Goal: Task Accomplishment & Management: Manage account settings

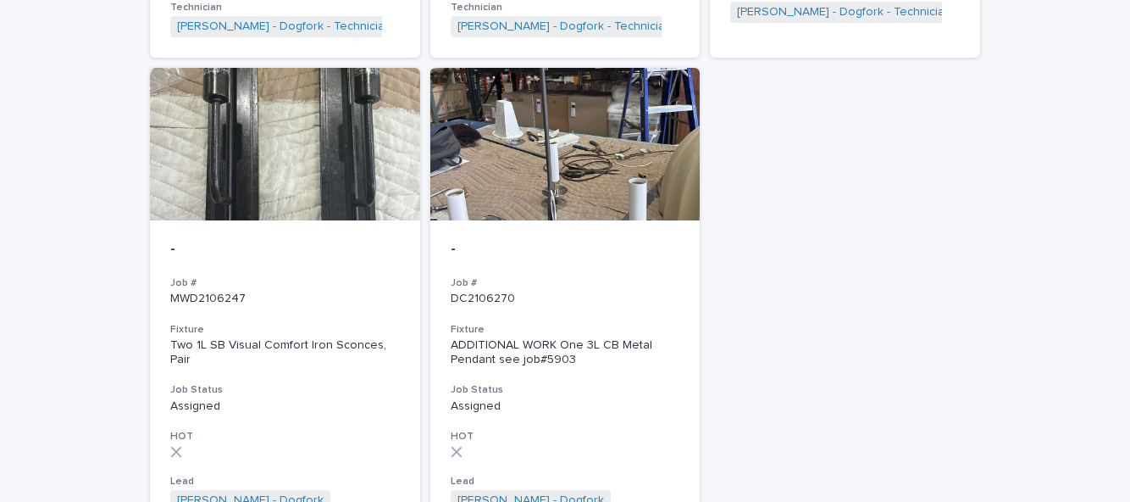
scroll to position [2272, 0]
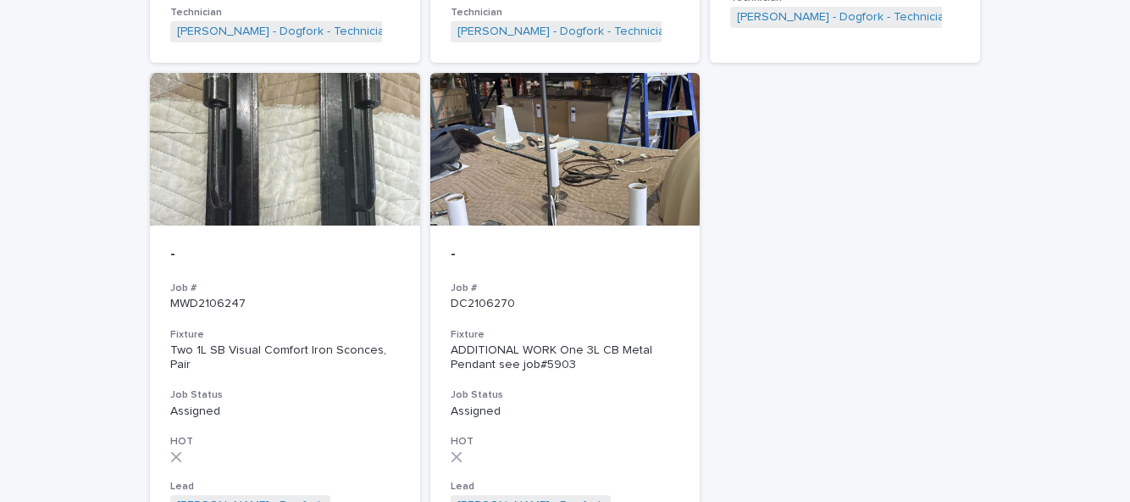
click at [220, 297] on p "MWD2106247" at bounding box center [285, 304] width 230 height 14
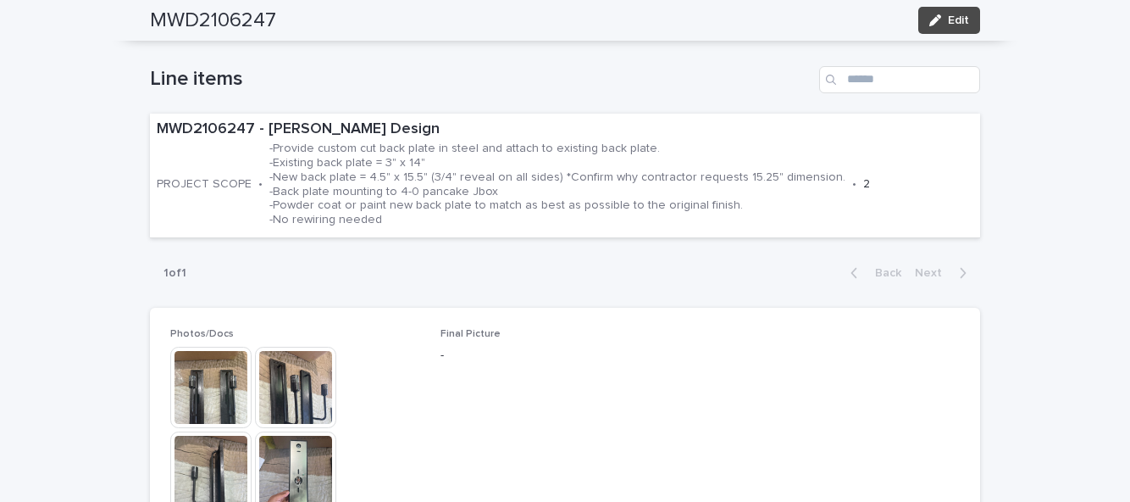
scroll to position [545, 0]
click at [978, 20] on button "Edit" at bounding box center [949, 20] width 62 height 27
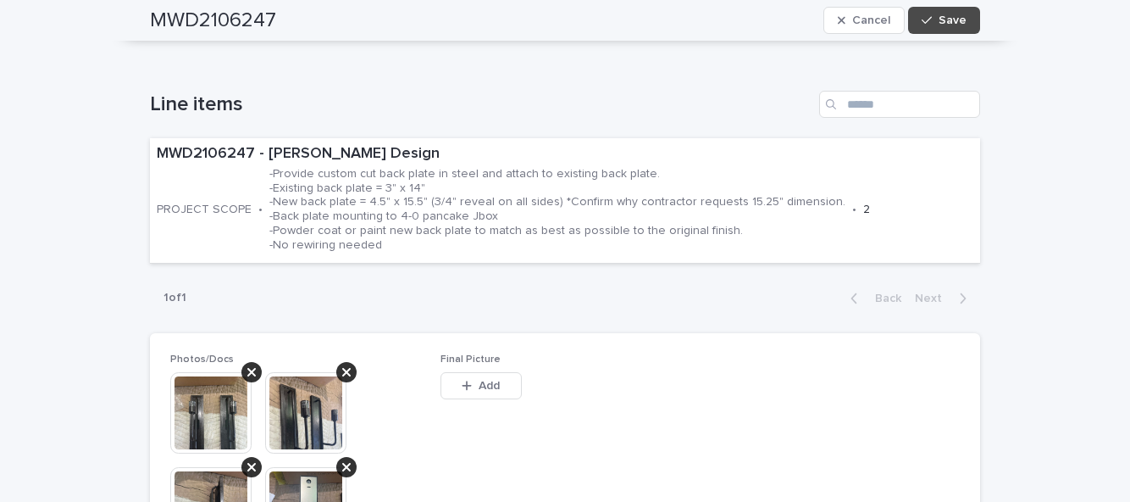
scroll to position [630, 0]
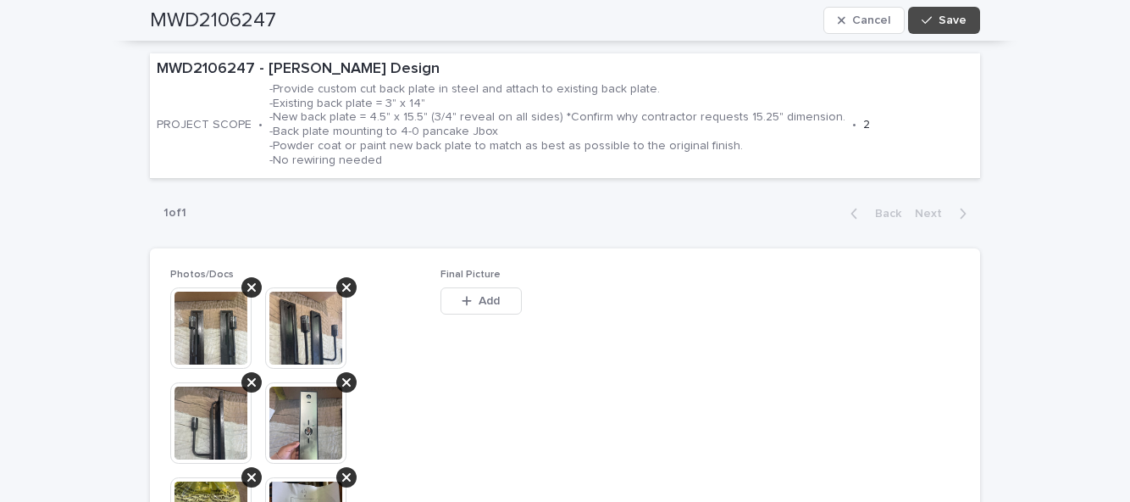
click at [490, 287] on button "Add" at bounding box center [481, 300] width 81 height 27
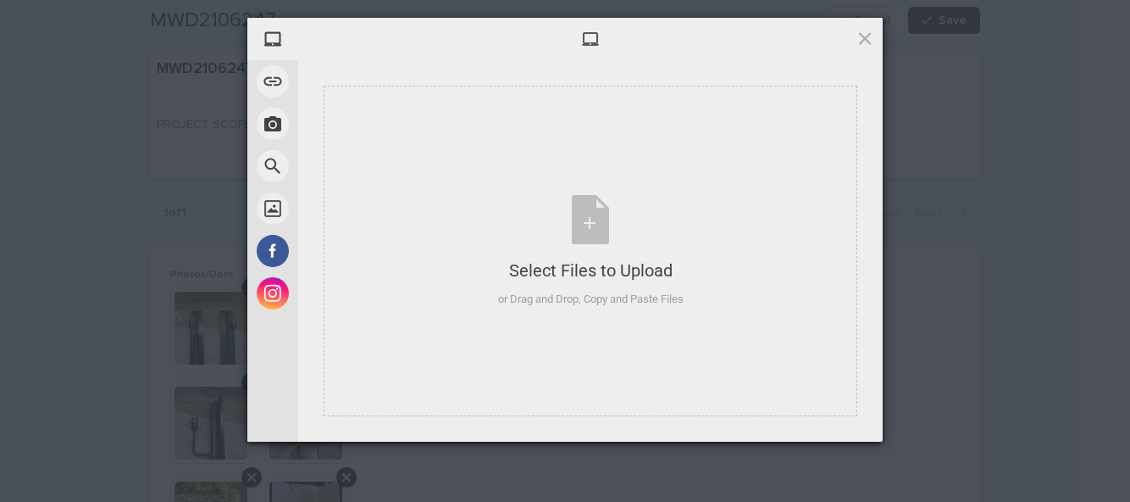
click at [594, 230] on div "Select Files to Upload or Drag and Drop, Copy and Paste Files" at bounding box center [591, 251] width 186 height 113
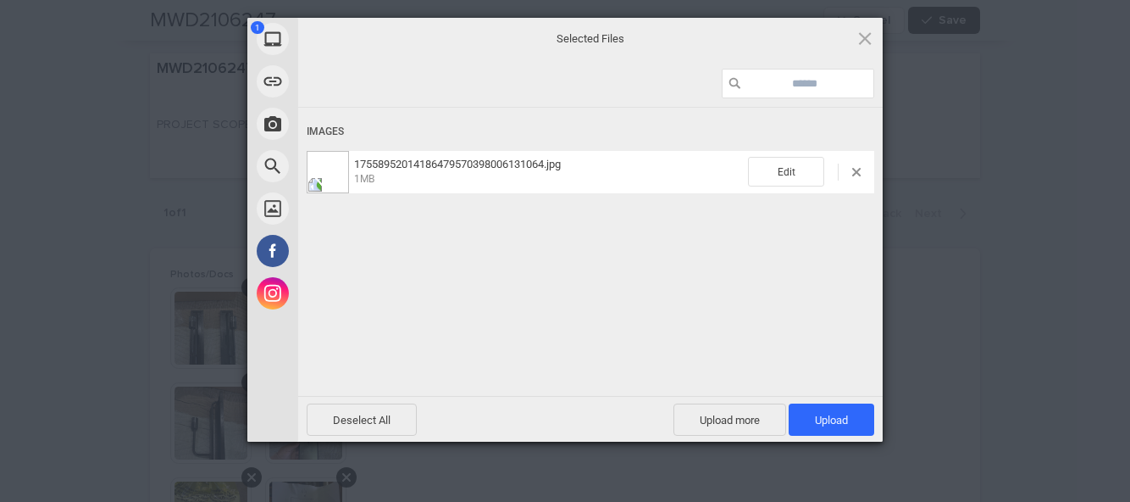
click at [840, 419] on span "Upload 1" at bounding box center [831, 419] width 33 height 13
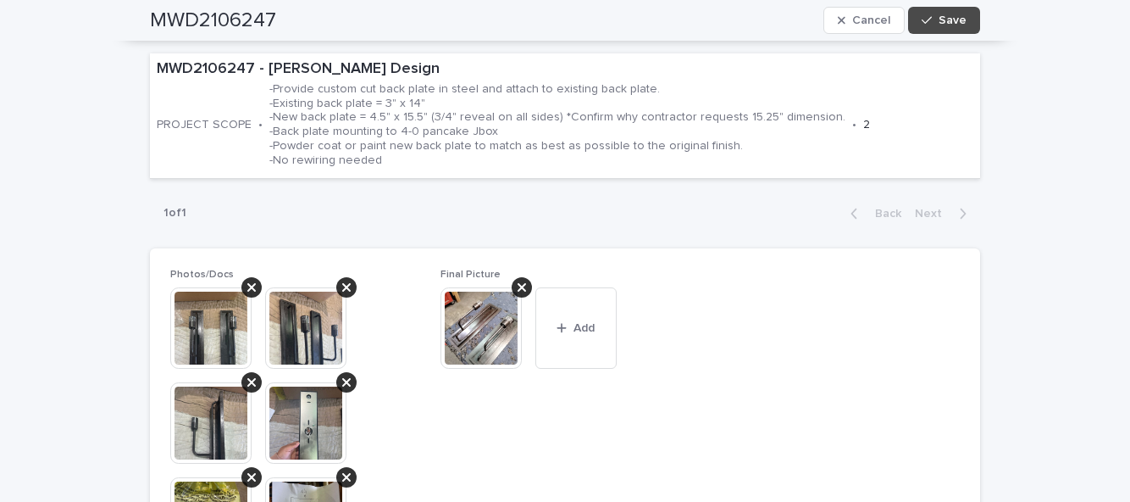
click at [969, 19] on button "Save" at bounding box center [944, 20] width 72 height 27
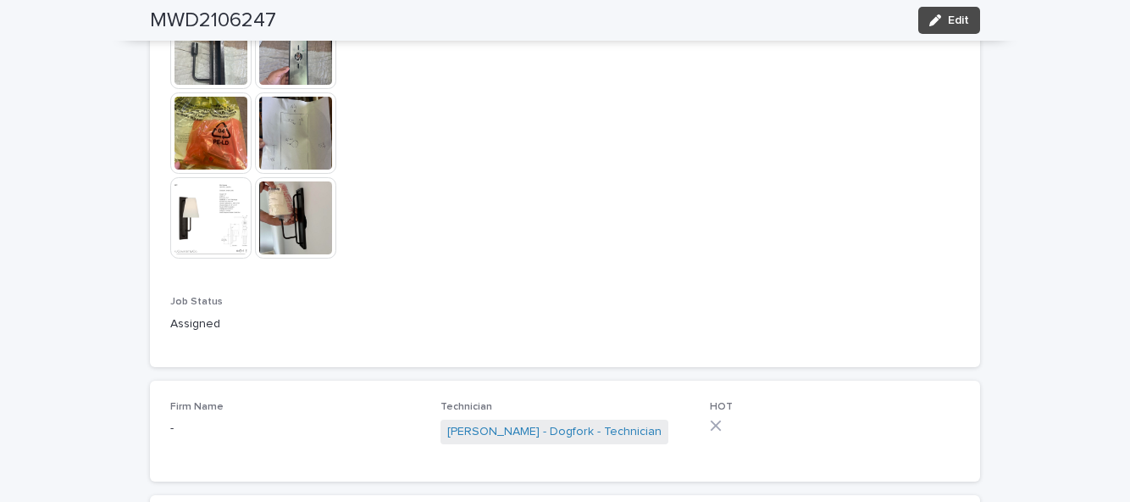
scroll to position [1035, 0]
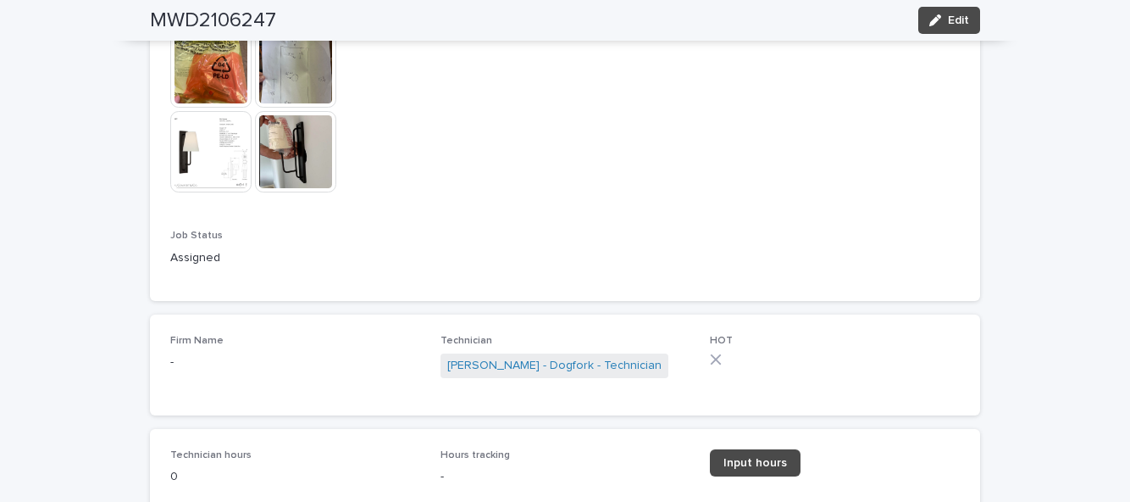
click at [758, 463] on span "Input hours" at bounding box center [756, 463] width 64 height 12
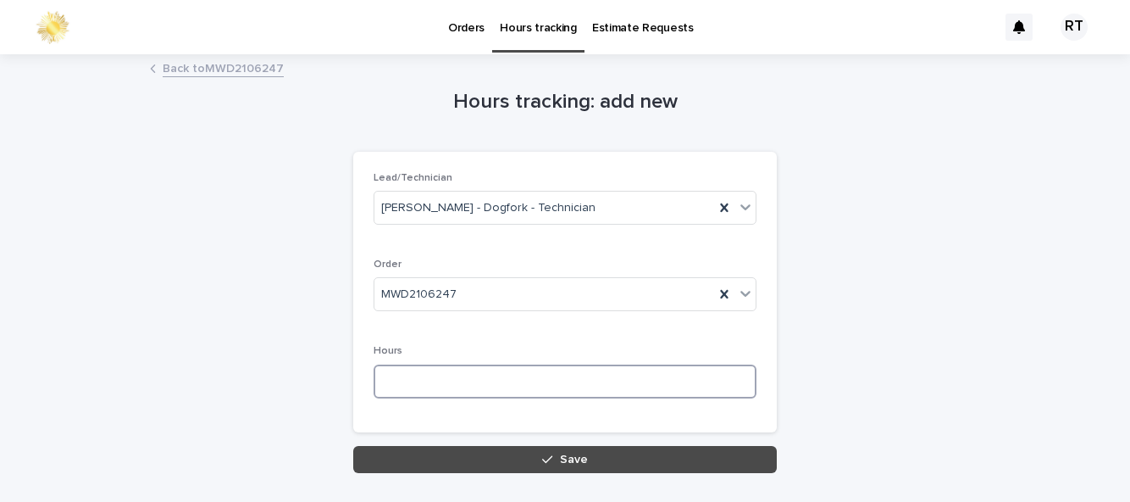
click at [430, 383] on input at bounding box center [565, 381] width 383 height 34
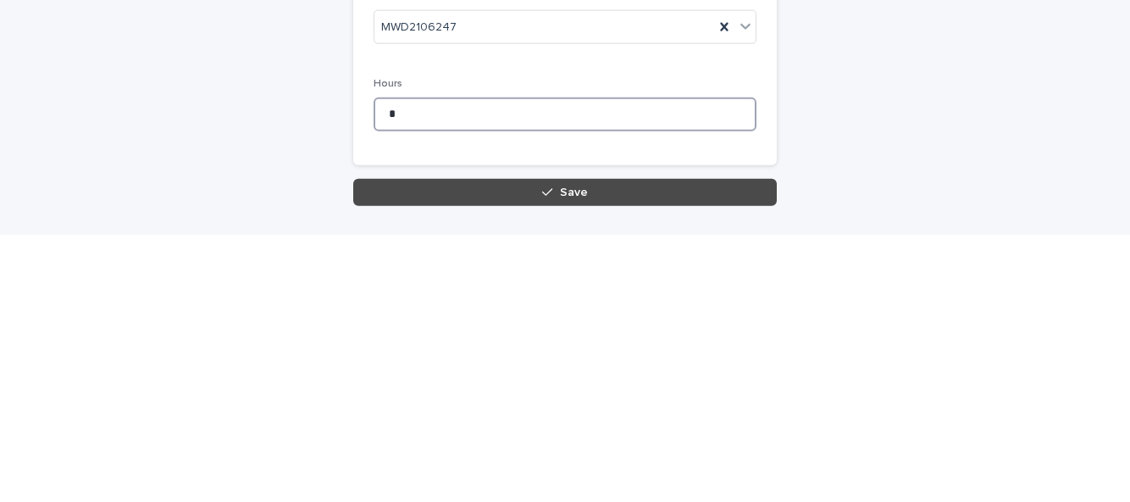
type input "*"
click at [546, 453] on icon "button" at bounding box center [547, 459] width 10 height 12
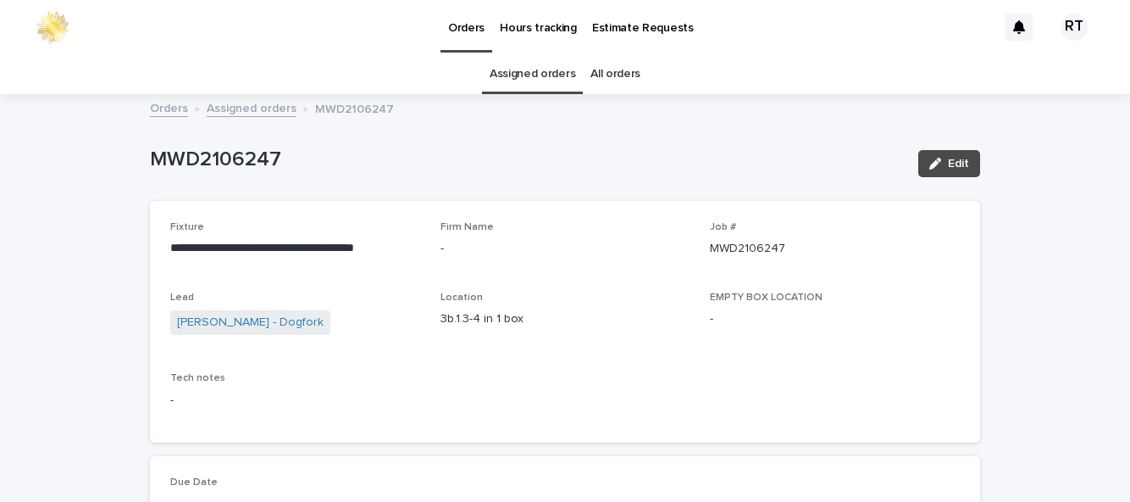
click at [973, 169] on button "Edit" at bounding box center [949, 163] width 62 height 27
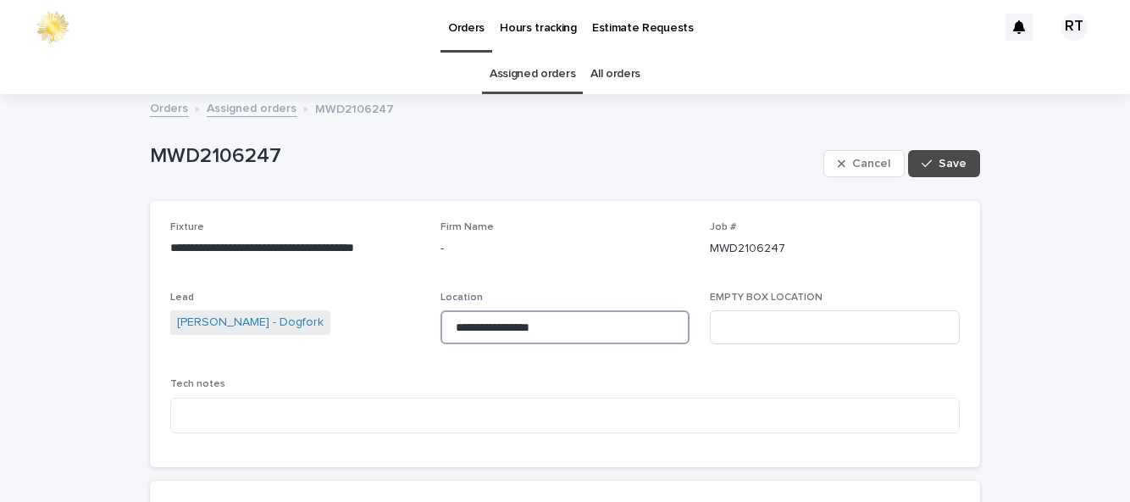
click at [569, 325] on input "**********" at bounding box center [566, 327] width 250 height 34
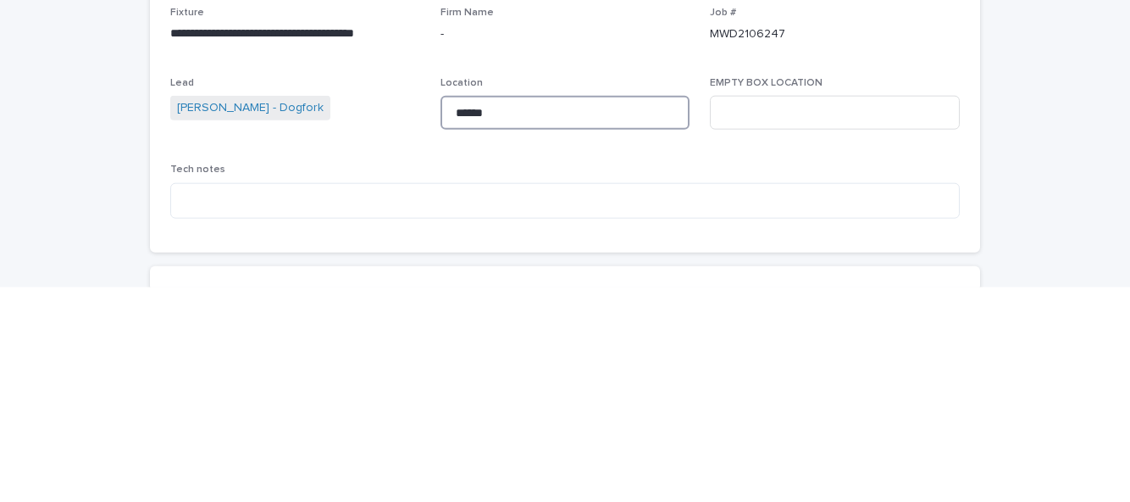
type input "******"
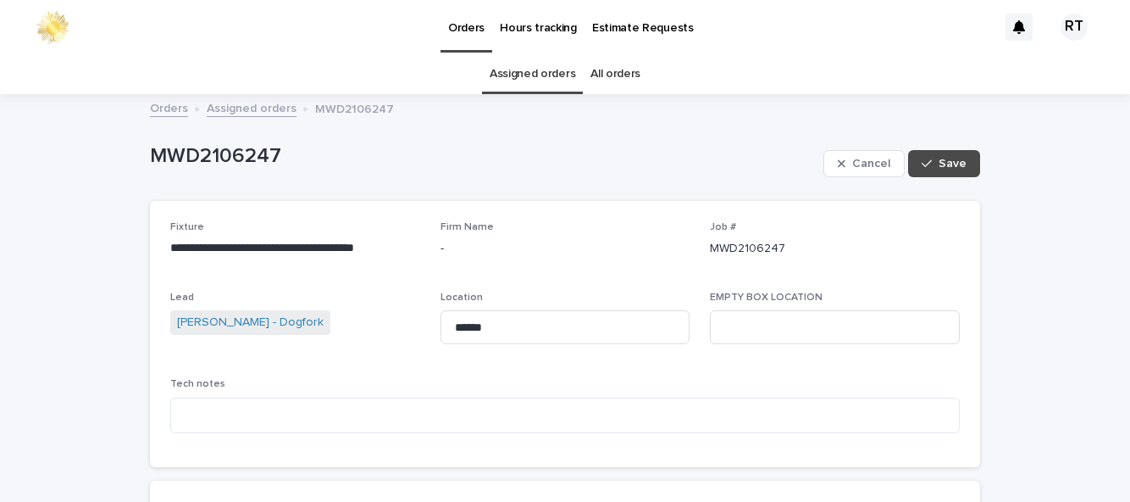
click at [972, 164] on button "Save" at bounding box center [944, 163] width 72 height 27
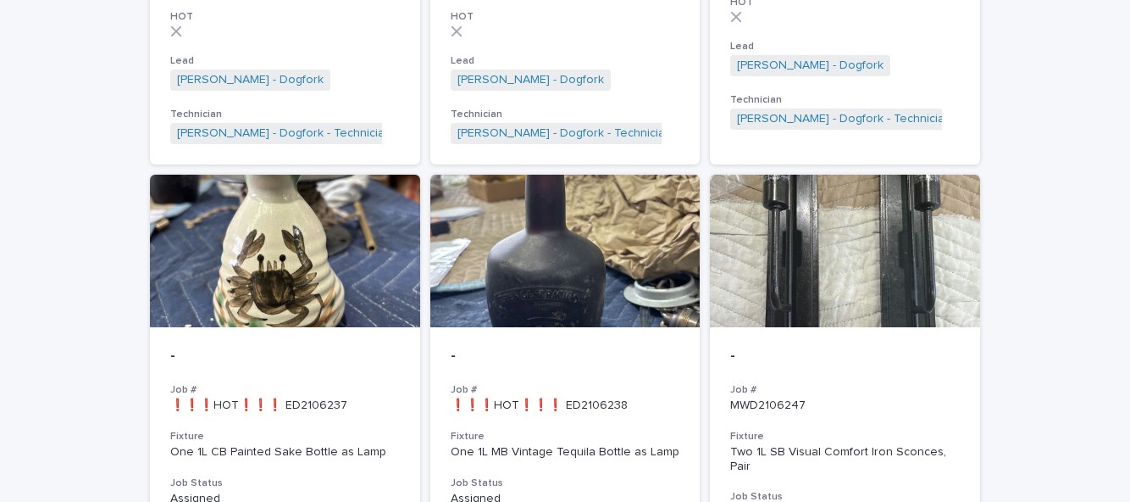
scroll to position [2188, 0]
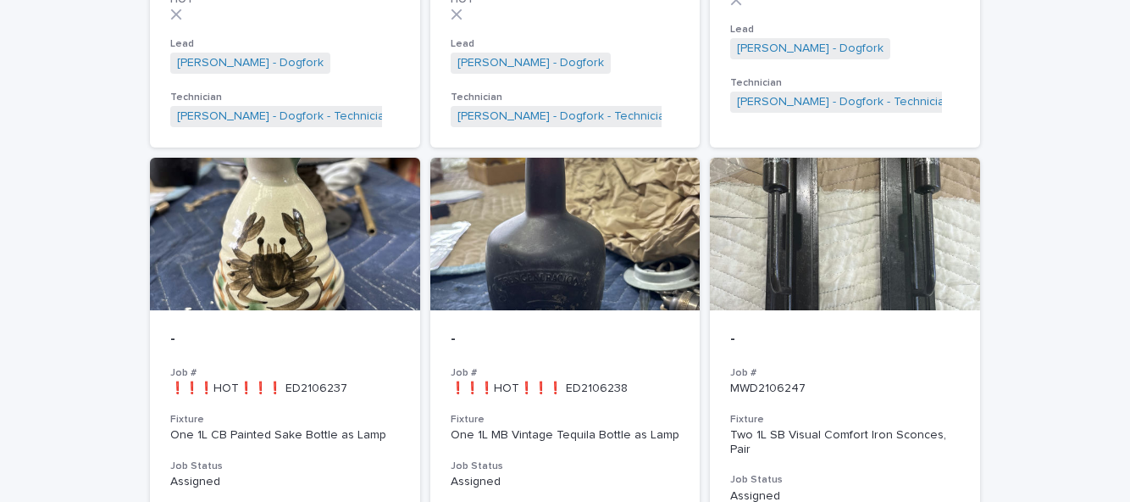
click at [871, 378] on div "MWD2106247" at bounding box center [845, 387] width 230 height 18
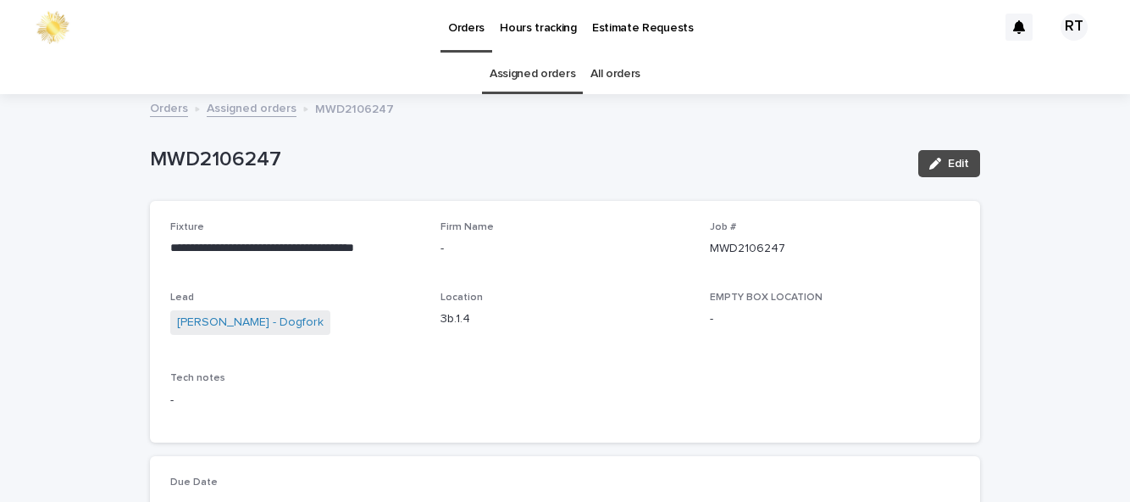
click at [965, 173] on button "Edit" at bounding box center [949, 163] width 62 height 27
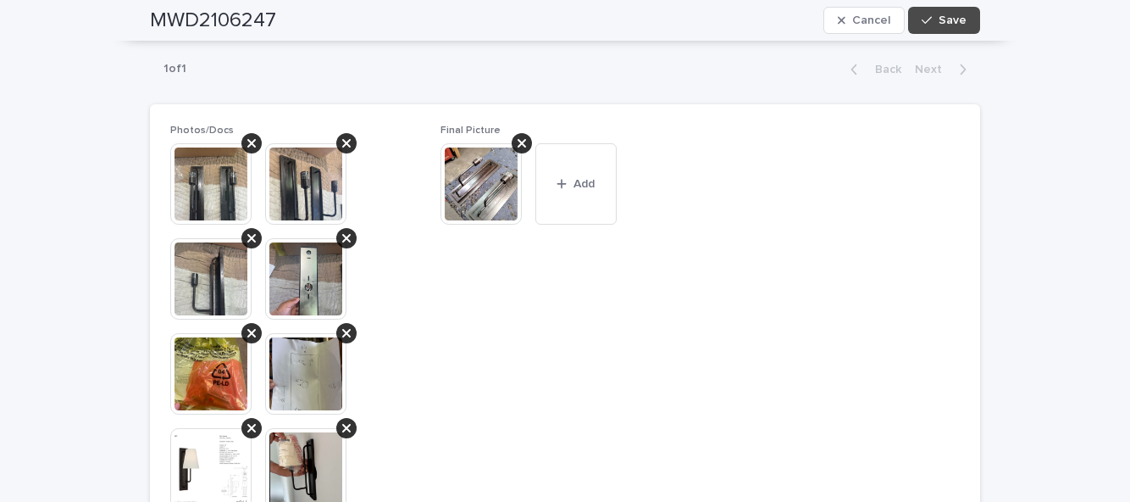
scroll to position [772, 0]
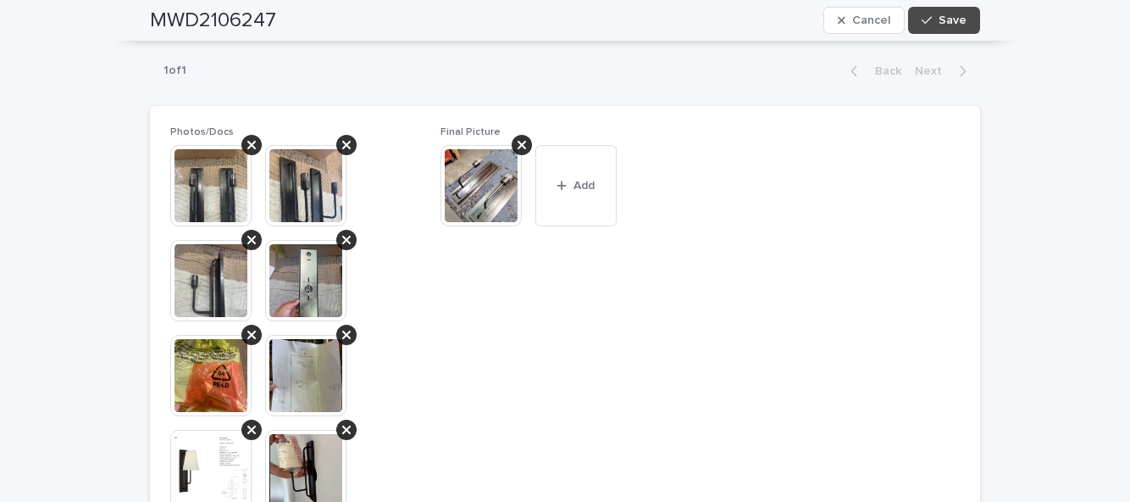
click at [584, 170] on button "Add" at bounding box center [575, 185] width 81 height 81
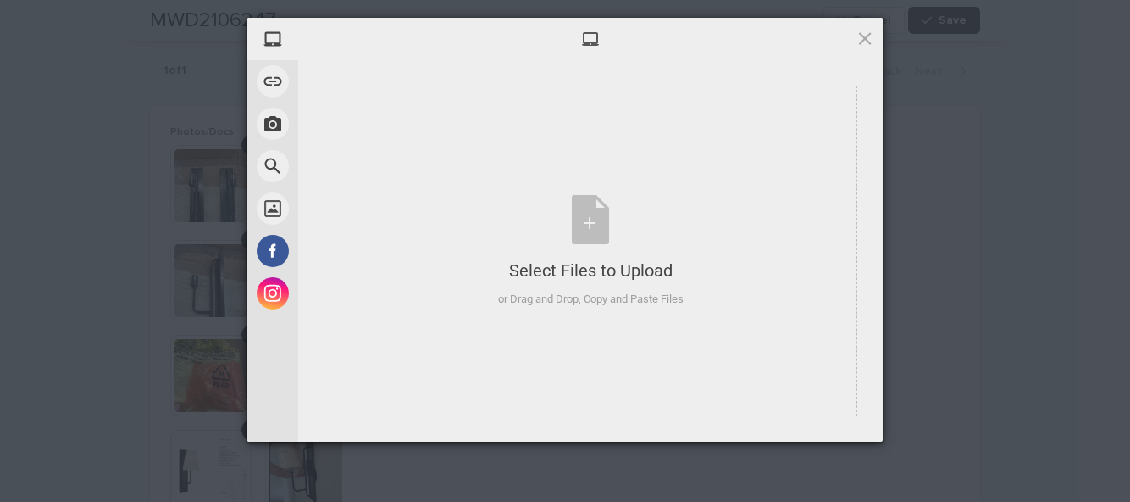
click at [591, 227] on div "Select Files to Upload or Drag and Drop, Copy and Paste Files" at bounding box center [591, 251] width 186 height 113
click at [590, 220] on div "Select Files to Upload or Drag and Drop, Copy and Paste Files" at bounding box center [591, 251] width 186 height 113
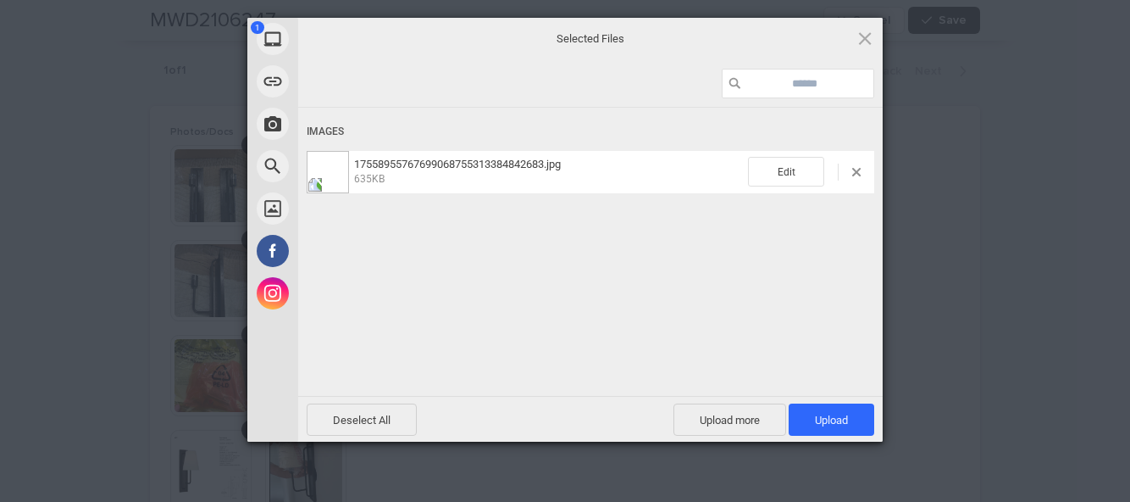
click at [856, 419] on span "Upload 1" at bounding box center [832, 419] width 86 height 32
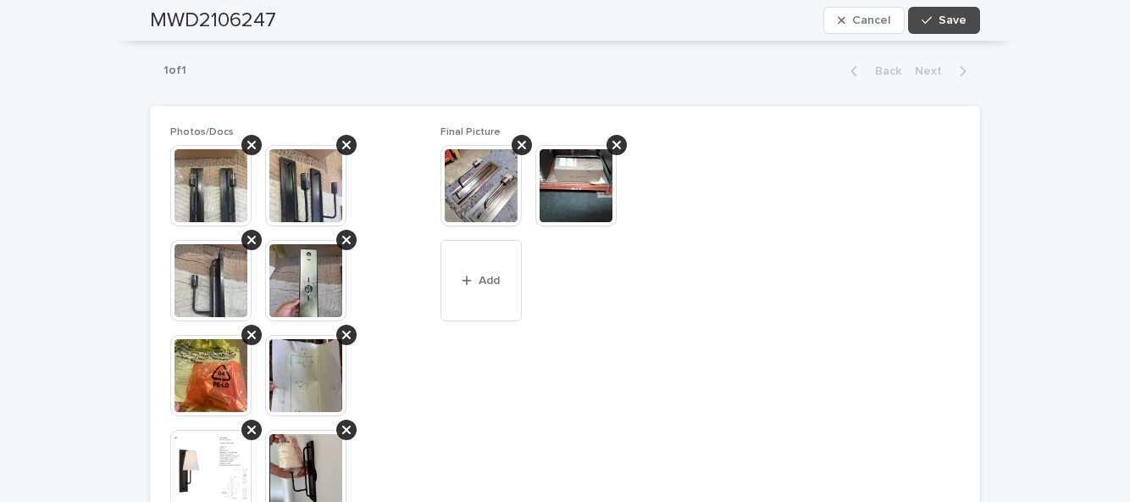
click at [959, 15] on span "Save" at bounding box center [953, 20] width 28 height 12
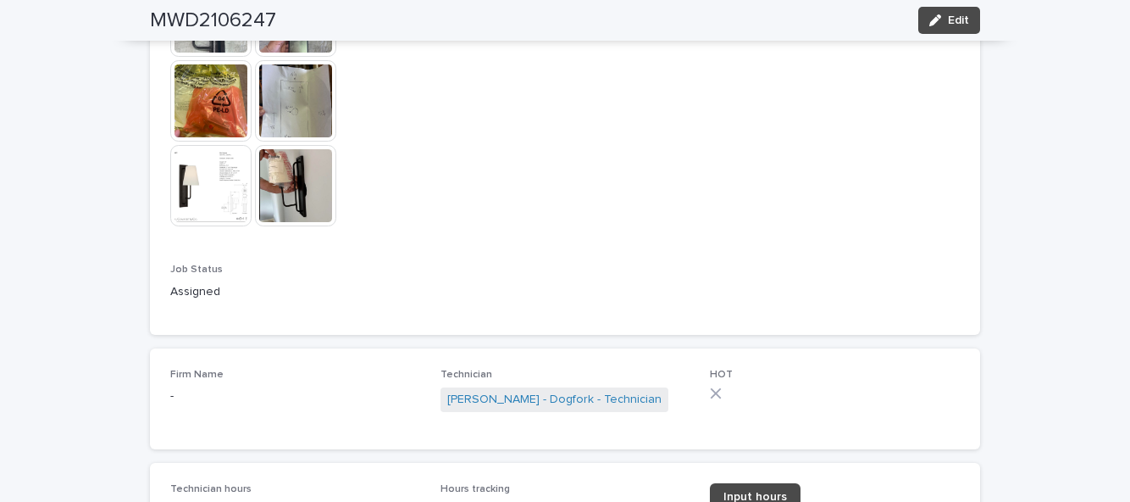
scroll to position [1046, 0]
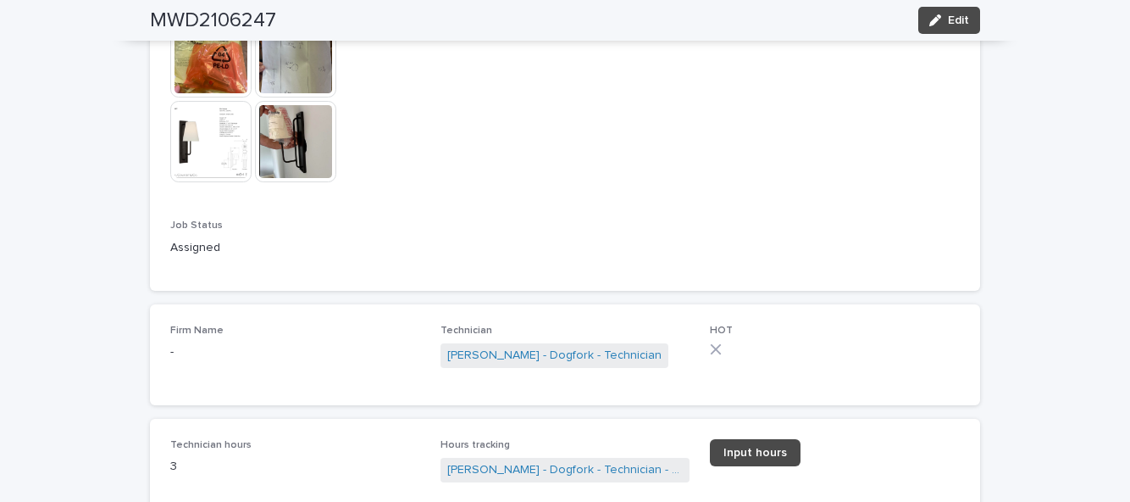
click at [964, 27] on button "Edit" at bounding box center [949, 20] width 62 height 27
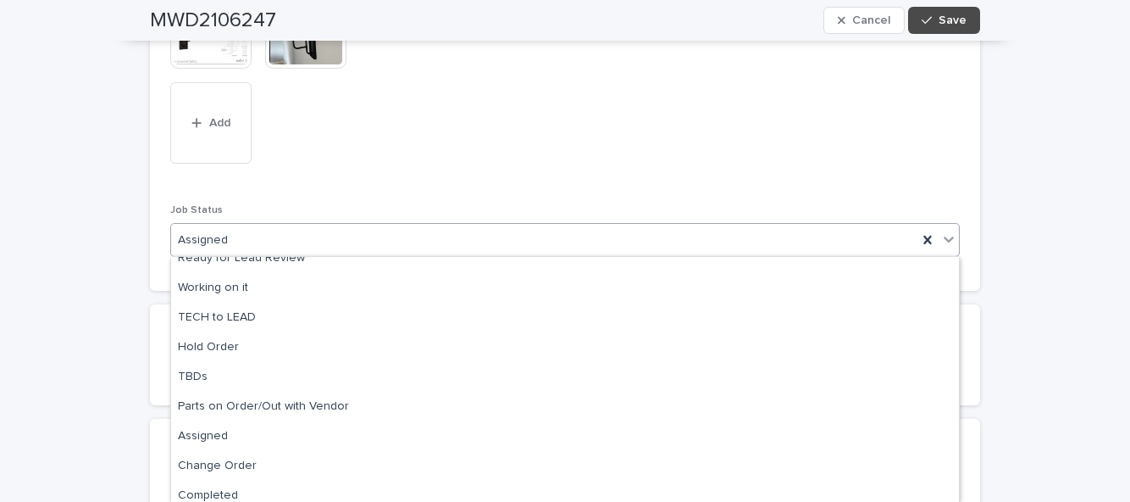
scroll to position [169, 0]
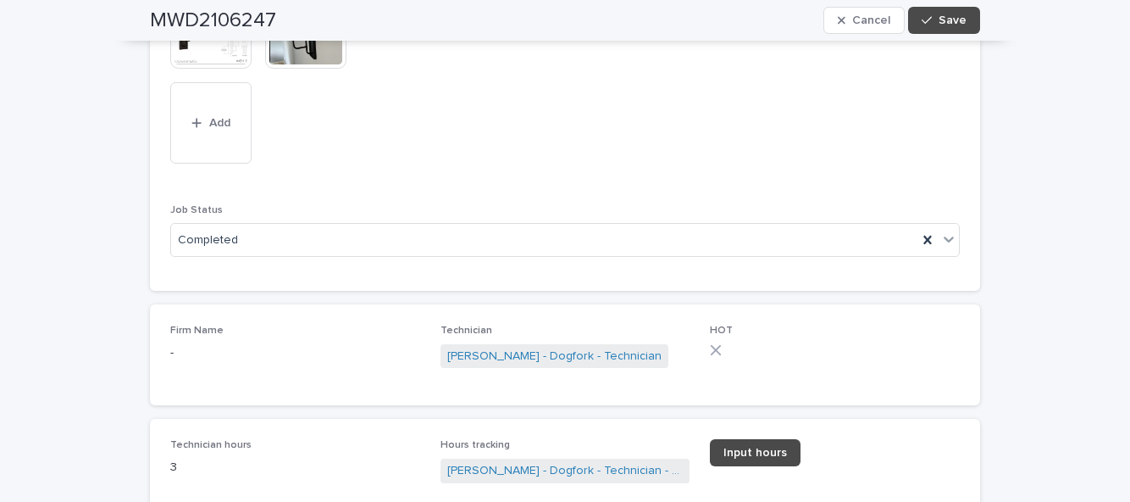
click at [962, 27] on button "Save" at bounding box center [944, 20] width 72 height 27
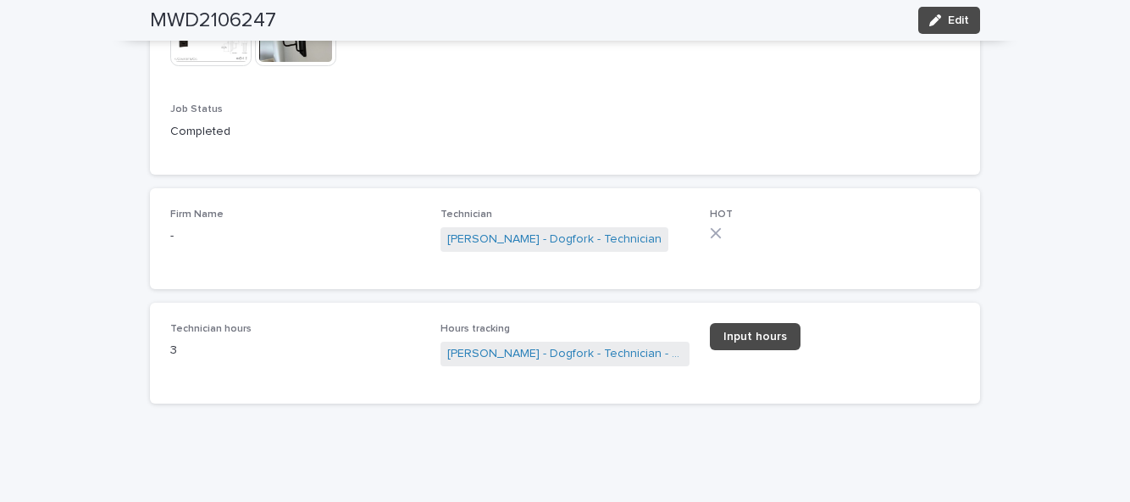
scroll to position [1046, 0]
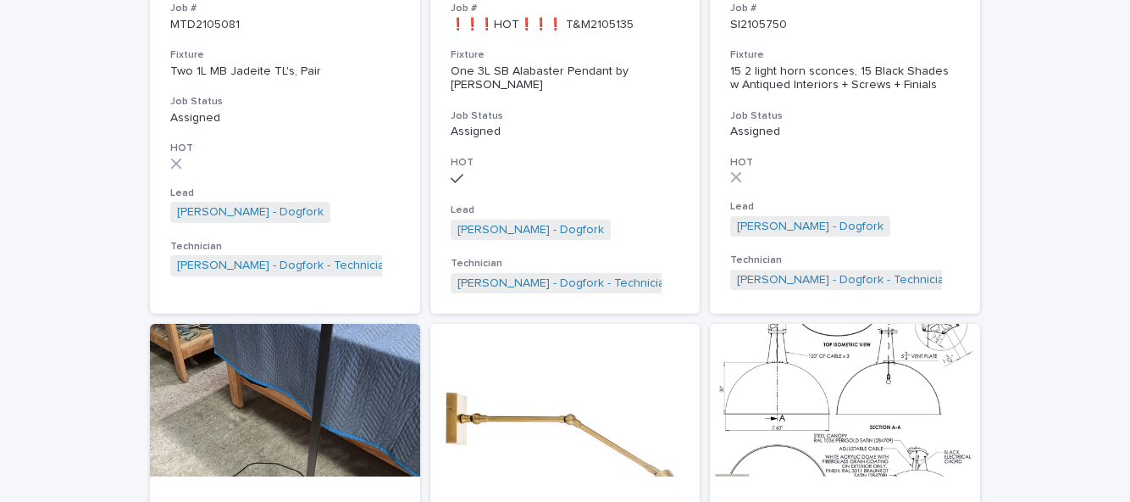
scroll to position [424, 0]
